Goal: Transaction & Acquisition: Purchase product/service

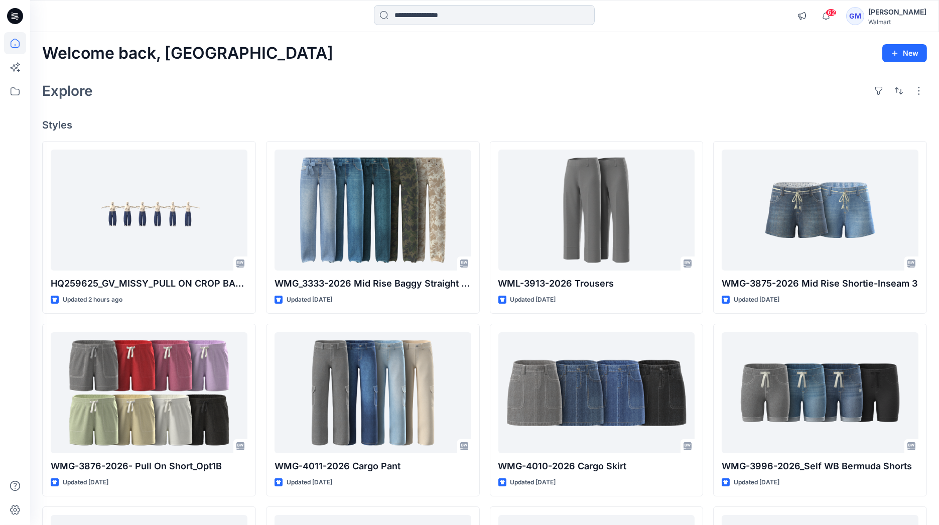
click at [414, 14] on input at bounding box center [484, 15] width 221 height 20
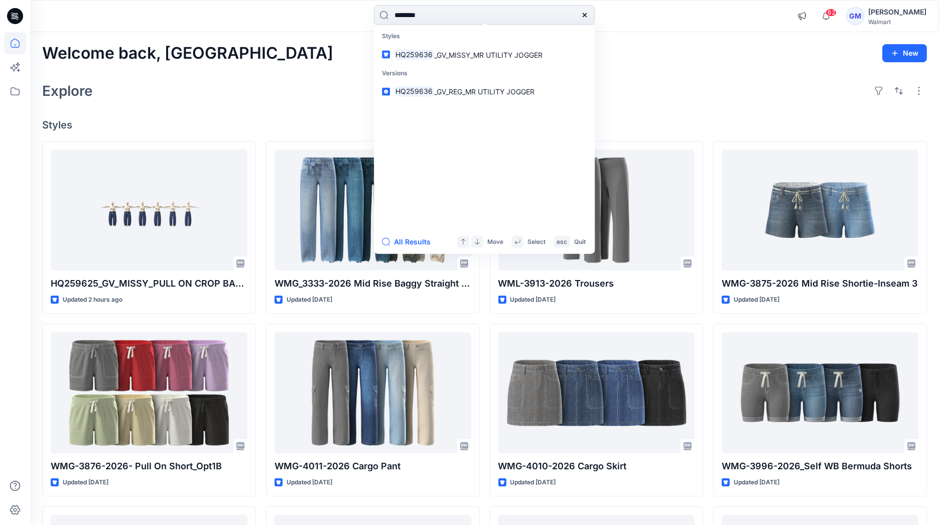
type input "********"
click at [408, 243] on button "All Results" at bounding box center [409, 242] width 55 height 12
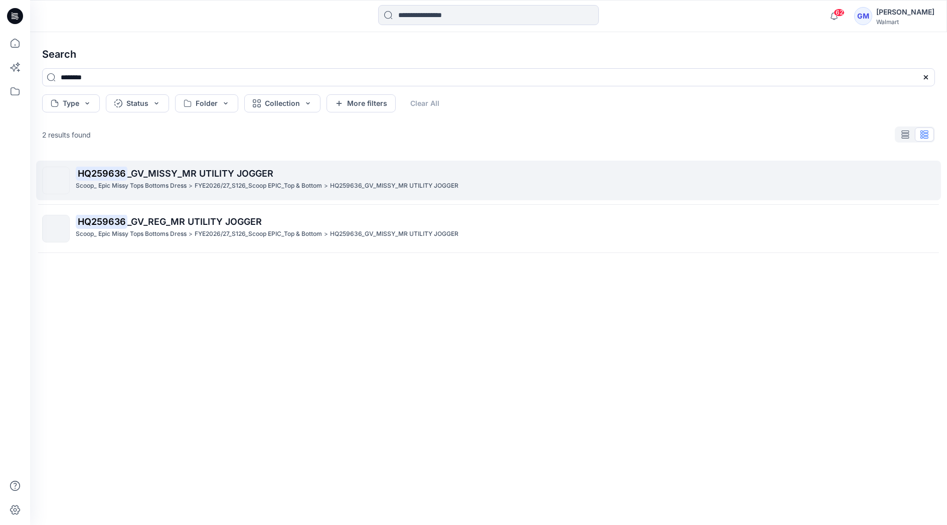
click at [219, 177] on span "_GV_MISSY_MR UTILITY JOGGER" at bounding box center [200, 173] width 146 height 11
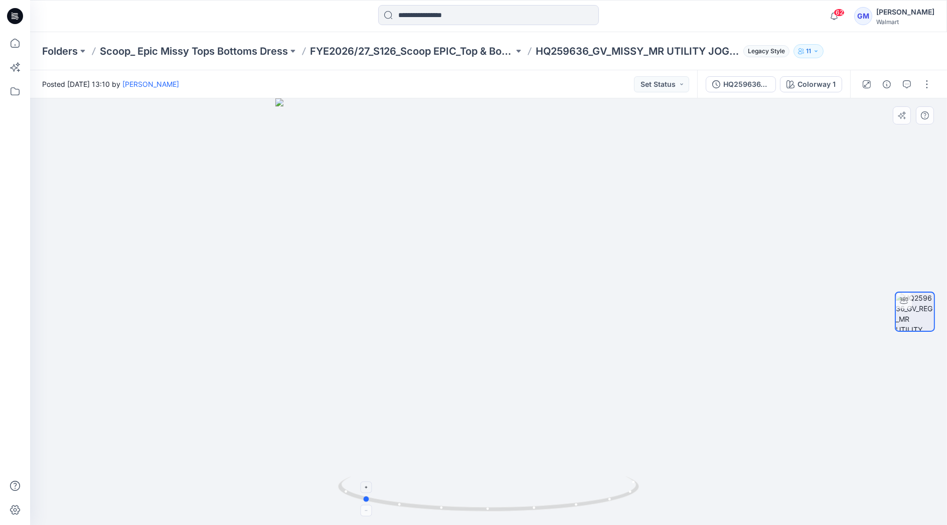
drag, startPoint x: 606, startPoint y: 503, endPoint x: 480, endPoint y: 502, distance: 126.4
click at [480, 502] on icon at bounding box center [489, 495] width 303 height 38
drag, startPoint x: 565, startPoint y: 510, endPoint x: 432, endPoint y: 519, distance: 132.7
click at [432, 519] on div at bounding box center [488, 311] width 917 height 426
